Goal: Find specific page/section: Find specific page/section

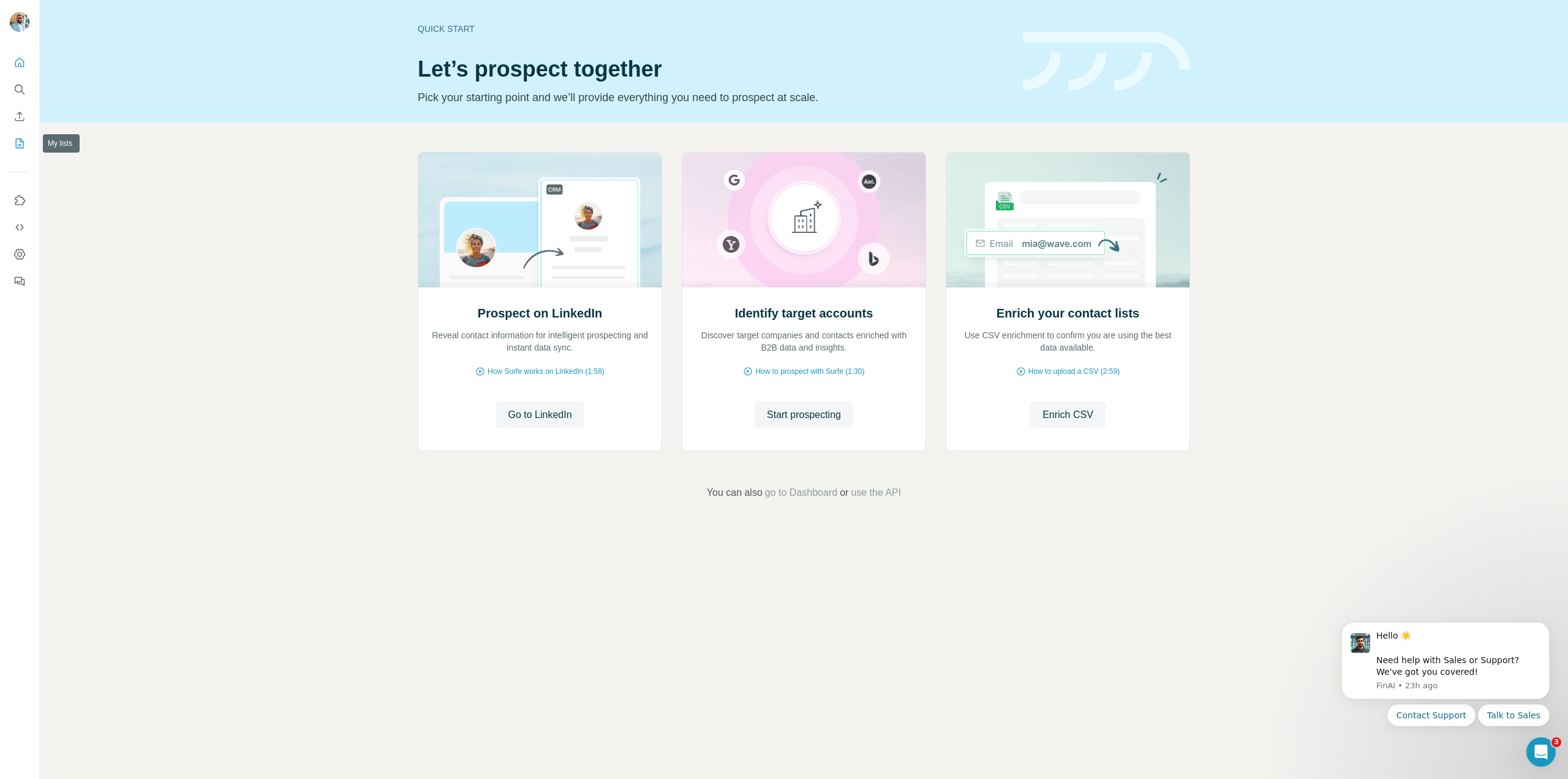
click at [21, 142] on icon "My lists" at bounding box center [20, 143] width 12 height 12
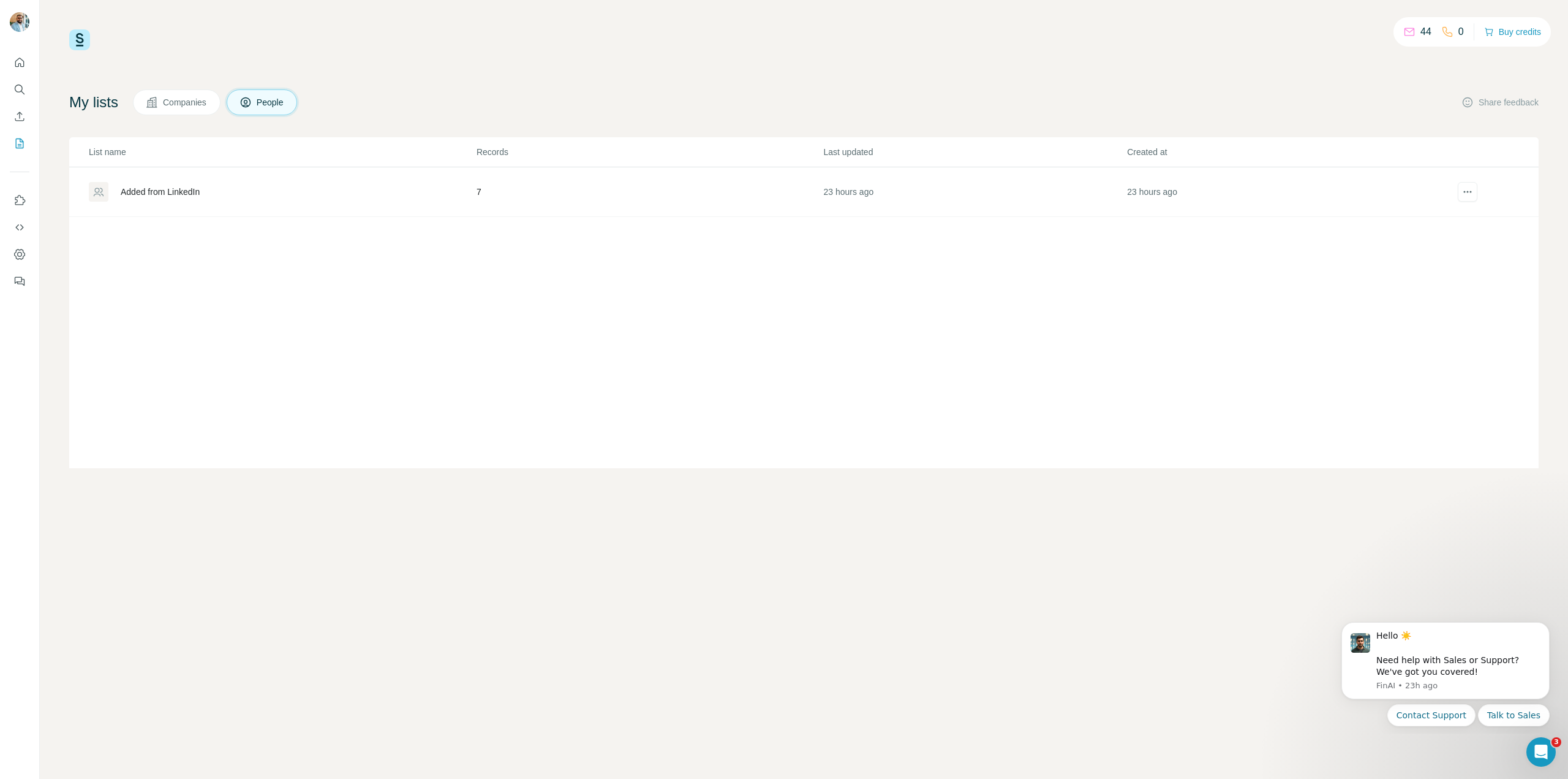
click at [154, 187] on div "Added from LinkedIn" at bounding box center [160, 192] width 79 height 12
